Goal: Find specific page/section: Find specific page/section

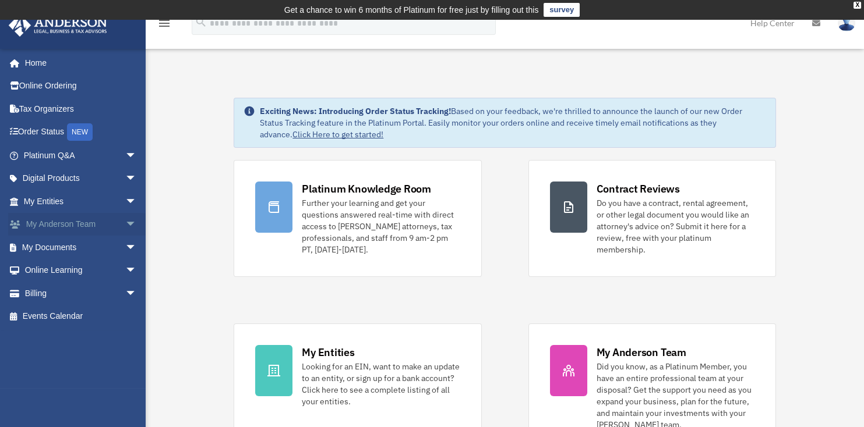
click at [125, 225] on span "arrow_drop_down" at bounding box center [136, 225] width 23 height 24
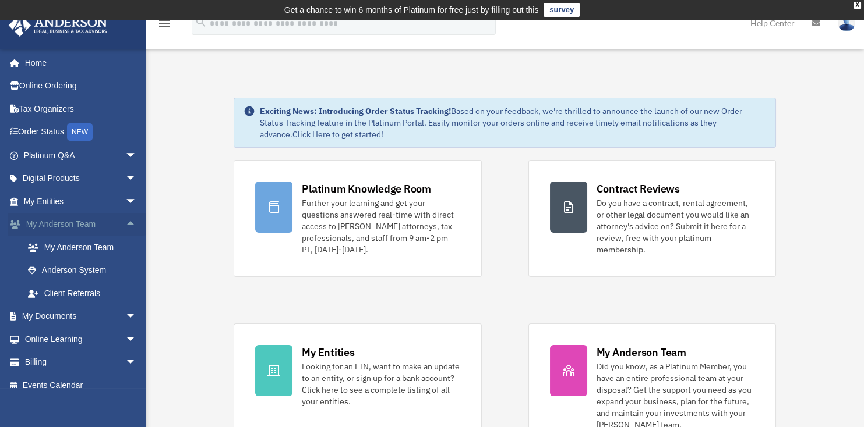
click at [125, 225] on span "arrow_drop_up" at bounding box center [136, 225] width 23 height 24
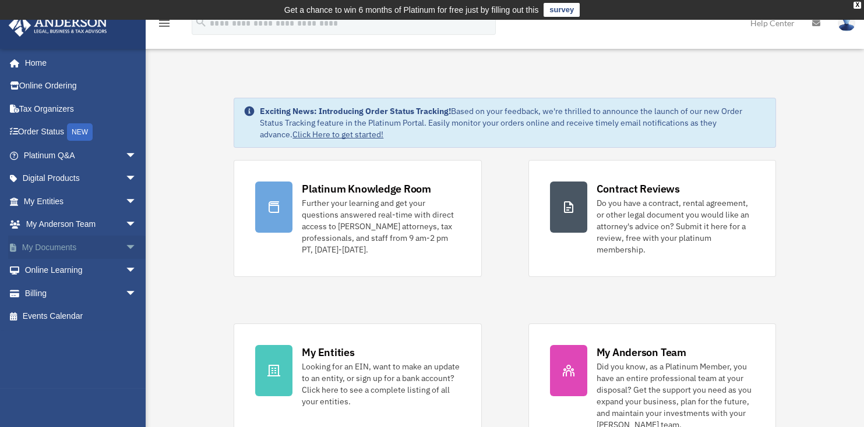
click at [125, 249] on span "arrow_drop_down" at bounding box center [136, 248] width 23 height 24
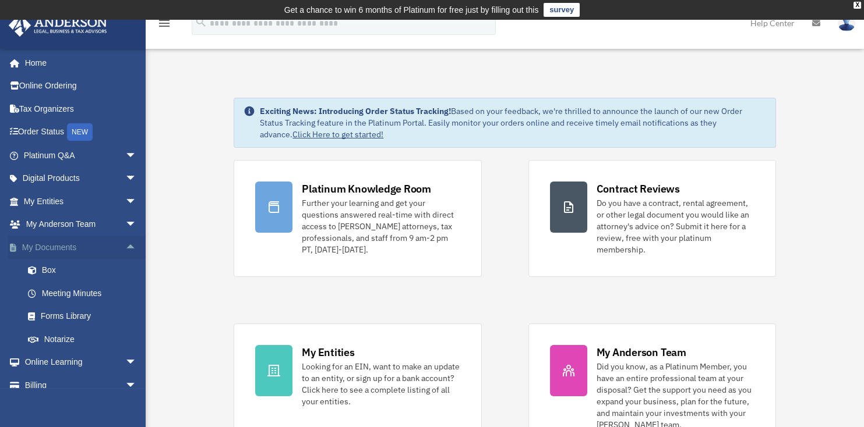
click at [125, 249] on span "arrow_drop_up" at bounding box center [136, 248] width 23 height 24
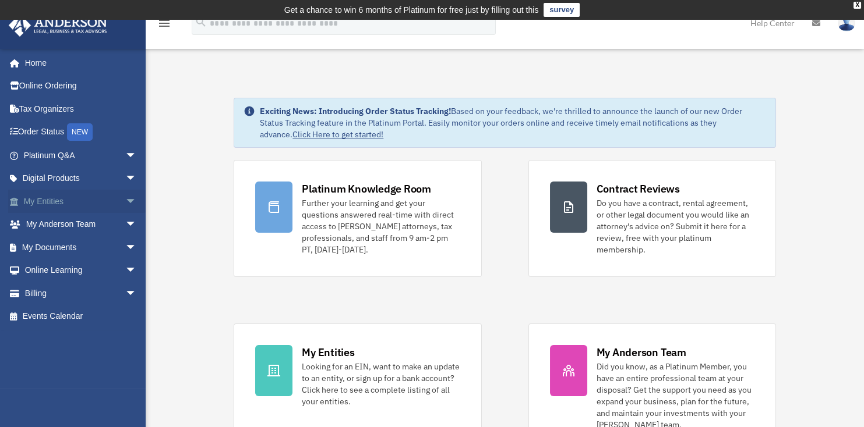
click at [125, 204] on span "arrow_drop_down" at bounding box center [136, 202] width 23 height 24
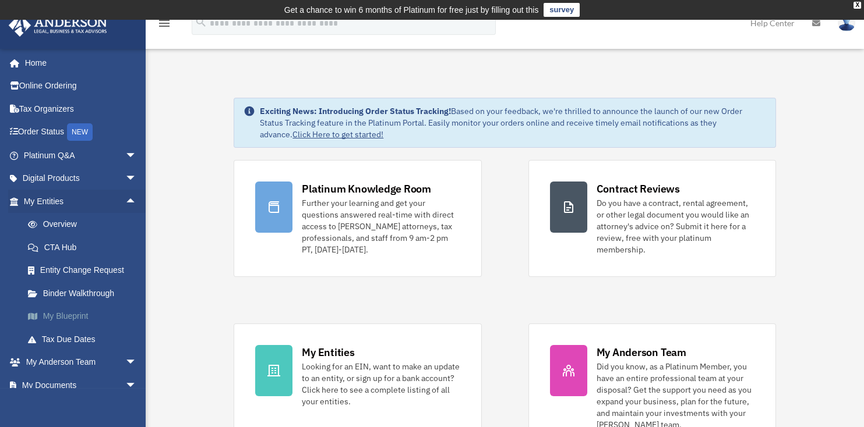
click at [60, 321] on link "My Blueprint" at bounding box center [85, 316] width 138 height 23
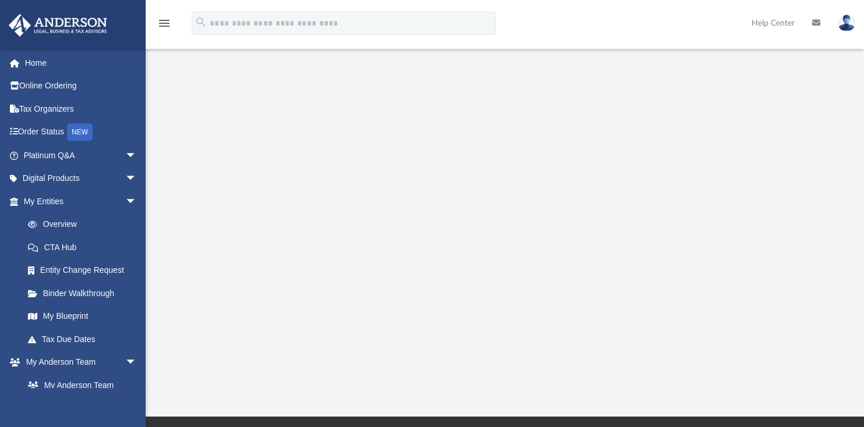
scroll to position [116, 0]
